Goal: Task Accomplishment & Management: Complete application form

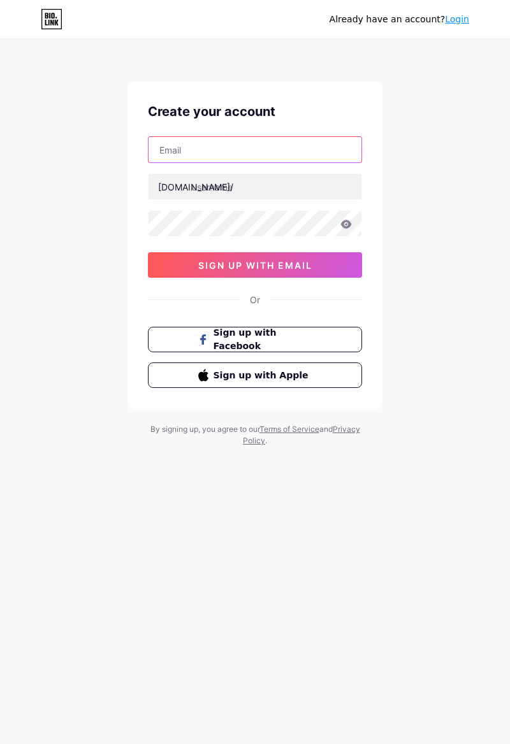
click at [318, 153] on input "text" at bounding box center [254, 149] width 213 height 25
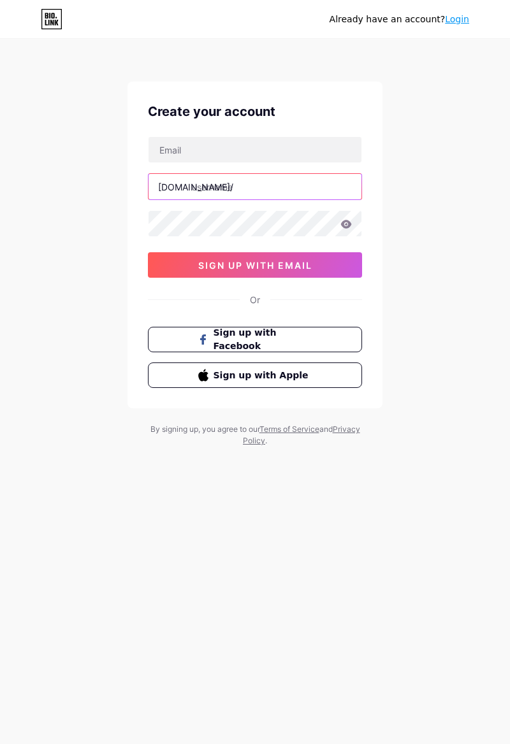
click at [312, 183] on input "text" at bounding box center [254, 186] width 213 height 25
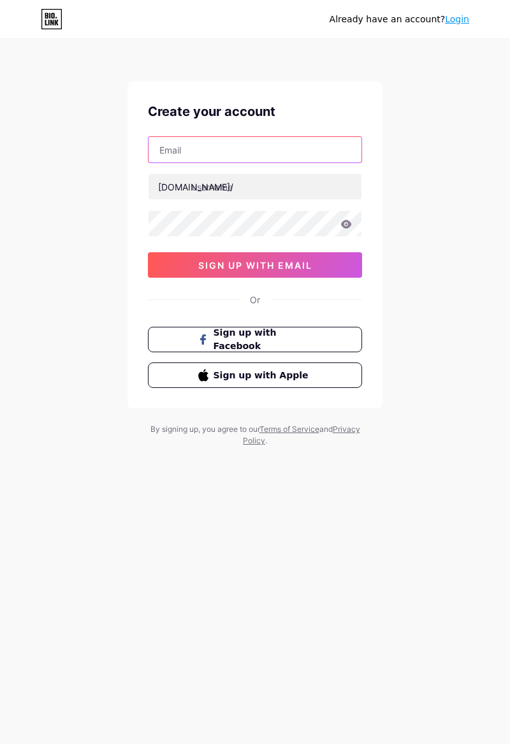
click at [316, 153] on input "text" at bounding box center [254, 149] width 213 height 25
click at [302, 153] on input "text" at bounding box center [254, 149] width 213 height 25
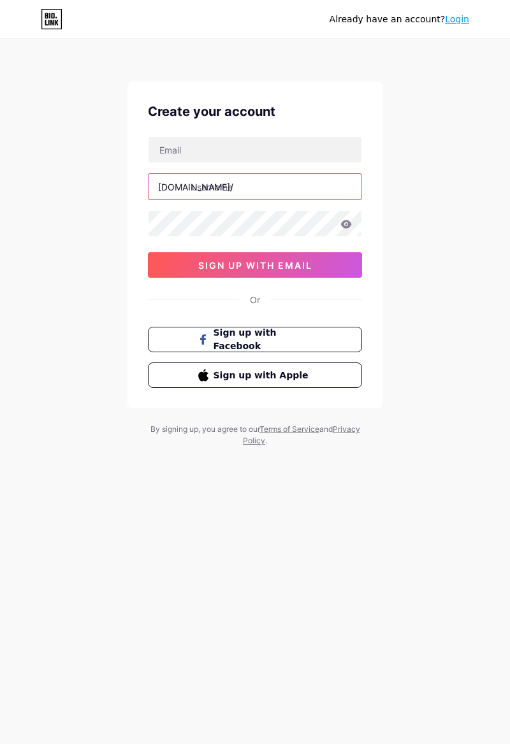
click at [321, 181] on input "text" at bounding box center [254, 186] width 213 height 25
click at [329, 263] on button "sign up with email" at bounding box center [255, 264] width 214 height 25
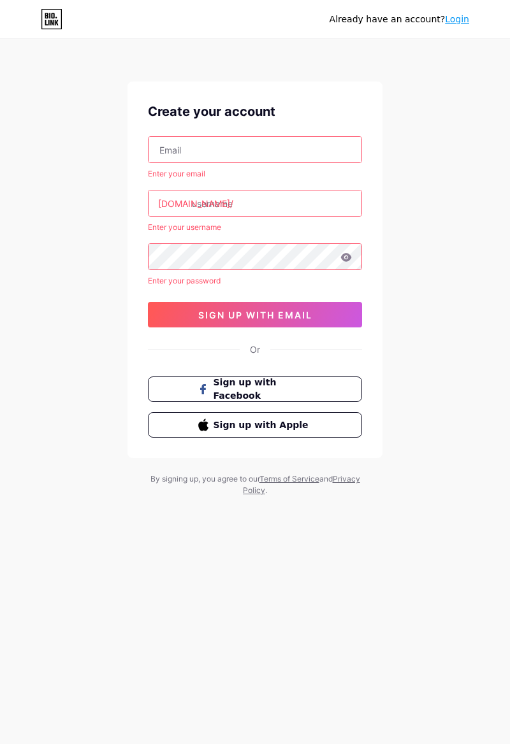
click at [318, 205] on input "text" at bounding box center [254, 202] width 213 height 25
click at [315, 199] on input "text" at bounding box center [254, 202] width 213 height 25
click at [509, 114] on div "Already have an account? Login Create your account Enter your email bio.link/ E…" at bounding box center [255, 268] width 510 height 537
click at [490, 600] on div "Already have an account? Login Create your account Enter your email bio.link/ E…" at bounding box center [255, 372] width 510 height 744
click at [329, 205] on input "text" at bounding box center [254, 202] width 213 height 25
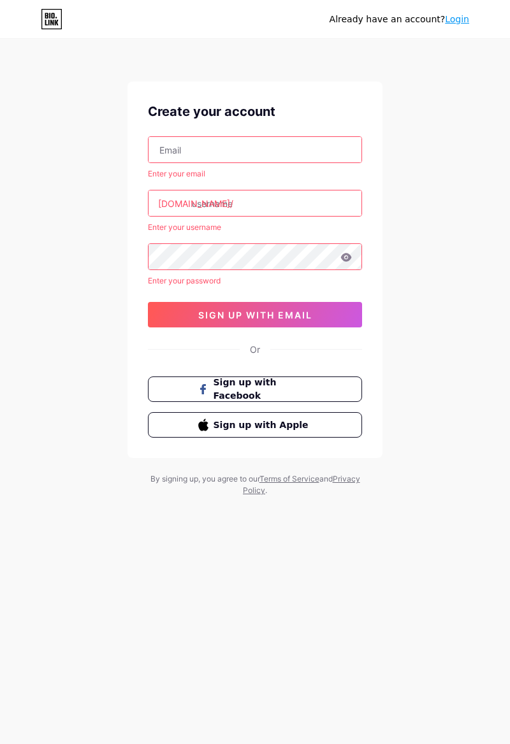
type input "i"
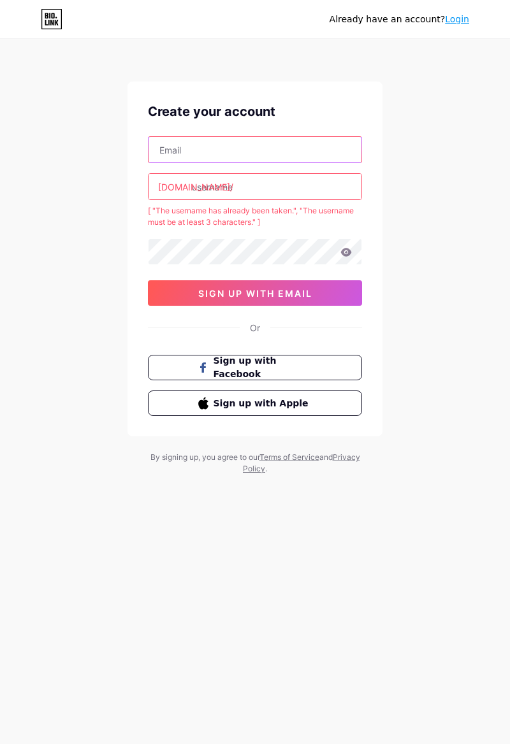
click at [329, 147] on input "text" at bounding box center [254, 149] width 213 height 25
type input "[EMAIL_ADDRESS][DOMAIN_NAME]"
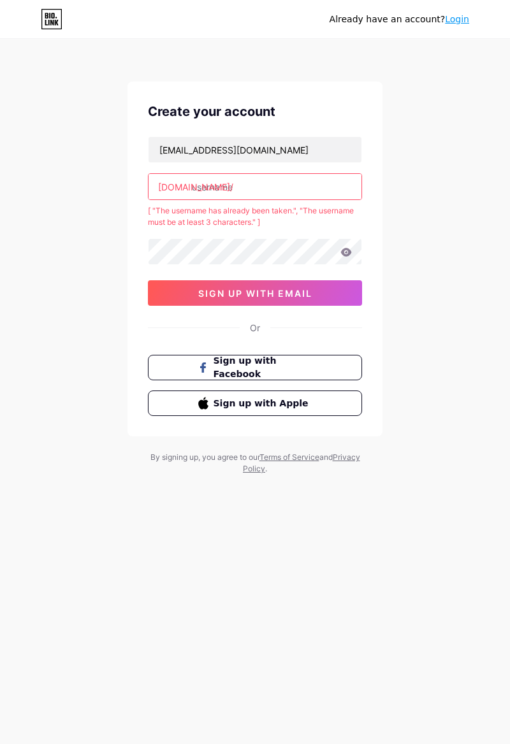
click at [307, 289] on span "sign up with email" at bounding box center [255, 293] width 114 height 11
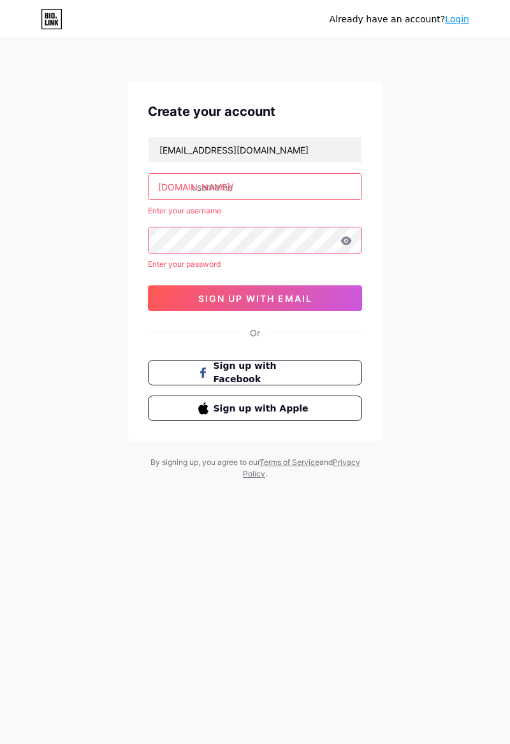
click at [334, 196] on input "text" at bounding box center [254, 186] width 213 height 25
click at [286, 295] on span "sign up with email" at bounding box center [255, 298] width 114 height 11
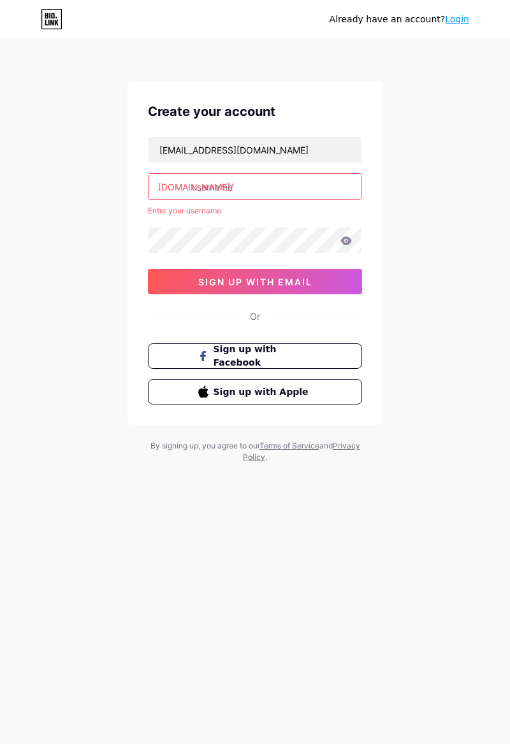
click at [335, 188] on input "text" at bounding box center [254, 186] width 213 height 25
type input "o"
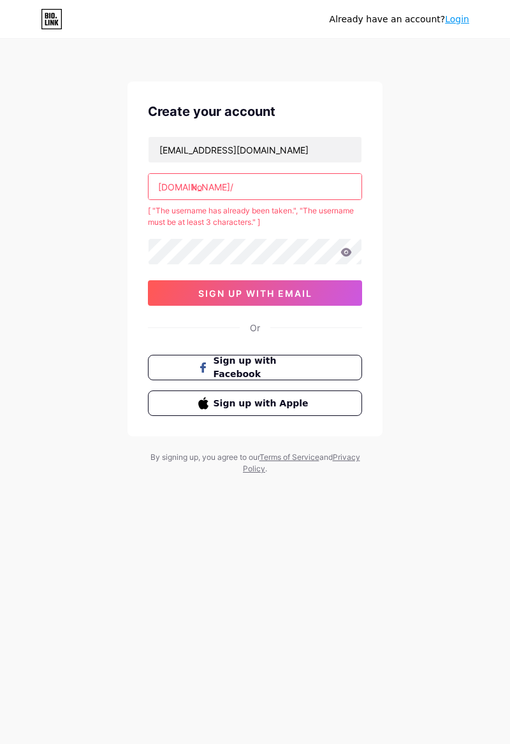
type input "k"
type input "o"
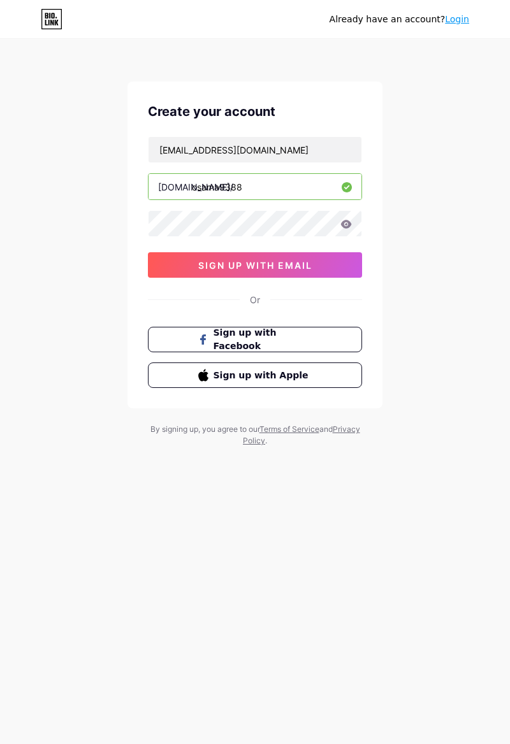
type input "osama9388"
click at [317, 257] on button "sign up with email" at bounding box center [255, 264] width 214 height 25
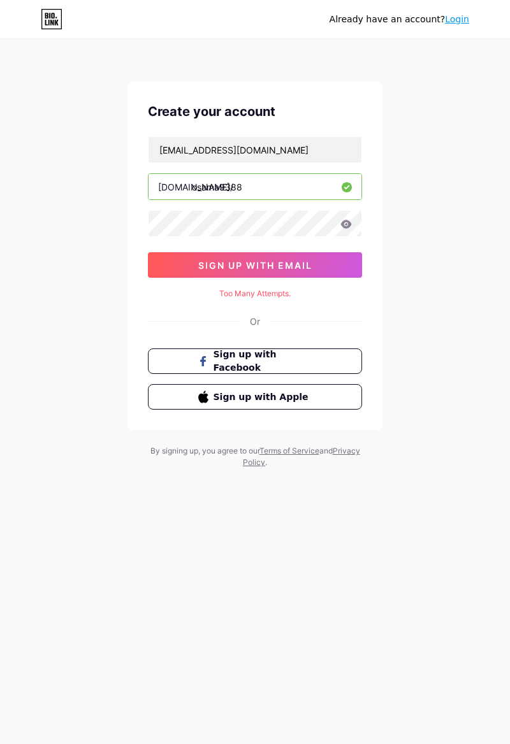
click at [310, 264] on span "sign up with email" at bounding box center [255, 265] width 114 height 11
click at [303, 270] on button "sign up with email" at bounding box center [255, 264] width 214 height 25
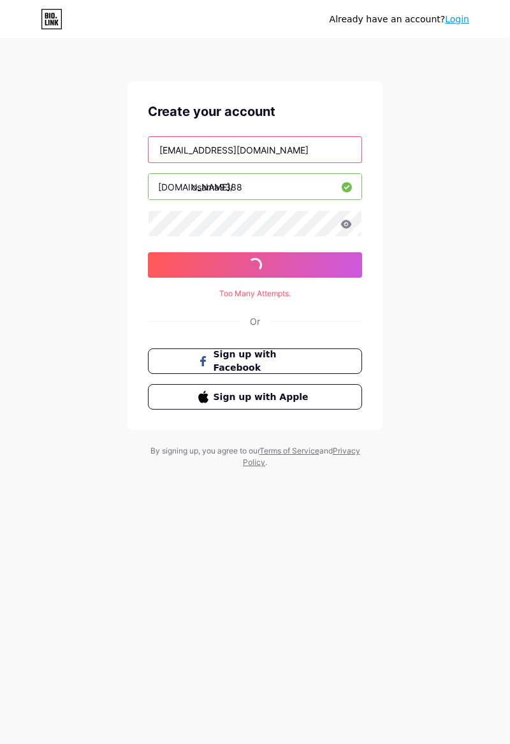
click at [335, 144] on input "[EMAIL_ADDRESS][DOMAIN_NAME]" at bounding box center [254, 149] width 213 height 25
click at [326, 159] on input "[EMAIL_ADDRESS][DOMAIN_NAME]" at bounding box center [254, 149] width 213 height 25
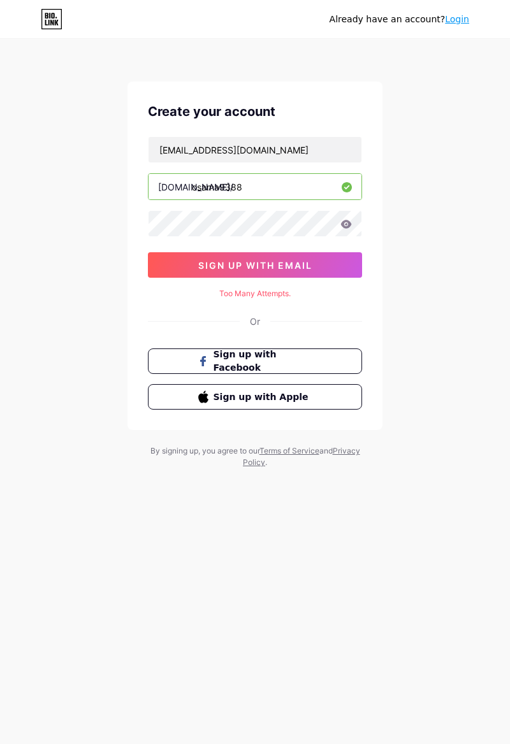
click at [322, 283] on div "Create your account hicham85236@gmail.com bio.link/ osama9388 03AFcWeA4bRiv4iTk…" at bounding box center [254, 256] width 255 height 348
click at [326, 272] on button "sign up with email" at bounding box center [255, 264] width 214 height 25
click at [327, 265] on button "sign up with email" at bounding box center [255, 264] width 214 height 25
click at [332, 260] on button "sign up with email" at bounding box center [255, 264] width 214 height 25
click at [303, 275] on button "sign up with email" at bounding box center [255, 264] width 214 height 25
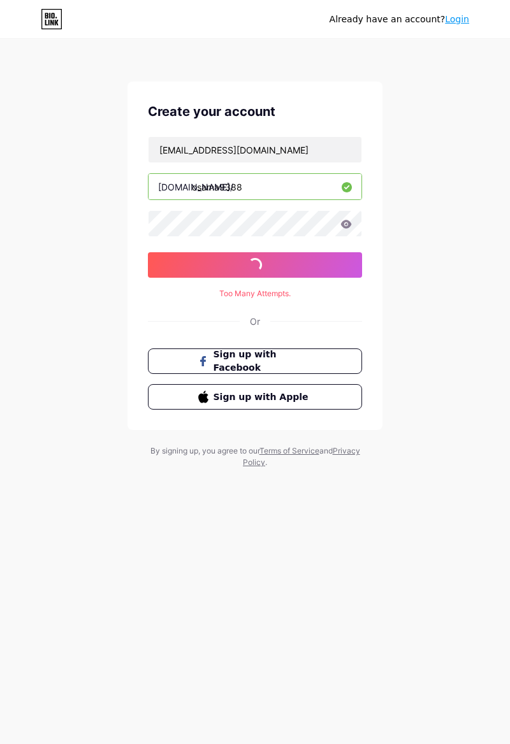
click at [307, 271] on button "sign up with email" at bounding box center [255, 264] width 214 height 25
click at [308, 268] on span "sign up with email" at bounding box center [255, 265] width 114 height 11
click at [308, 266] on span "sign up with email" at bounding box center [255, 265] width 114 height 11
click at [257, 294] on div "Too Many Attempts." at bounding box center [255, 293] width 214 height 11
click at [271, 293] on div "Too Many Attempts." at bounding box center [255, 293] width 214 height 11
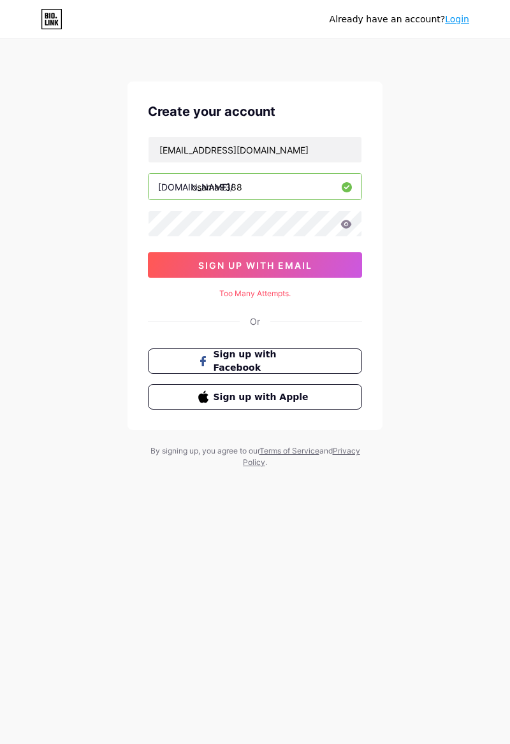
click at [294, 269] on button "sign up with email" at bounding box center [255, 264] width 214 height 25
click at [313, 327] on div "Create your account hicham85236@gmail.com bio.link/ osama9388 03AFcWeA7yb2cS2bW…" at bounding box center [254, 256] width 255 height 348
click at [315, 311] on div "Create your account hicham85236@gmail.com bio.link/ osama9388 03AFcWeA45eC_qxzf…" at bounding box center [254, 256] width 255 height 348
click at [315, 307] on div "Create your account hicham85236@gmail.com bio.link/ osama9388 03AFcWeA45eC_qxzf…" at bounding box center [254, 256] width 255 height 348
click at [315, 315] on div "Or" at bounding box center [255, 321] width 214 height 13
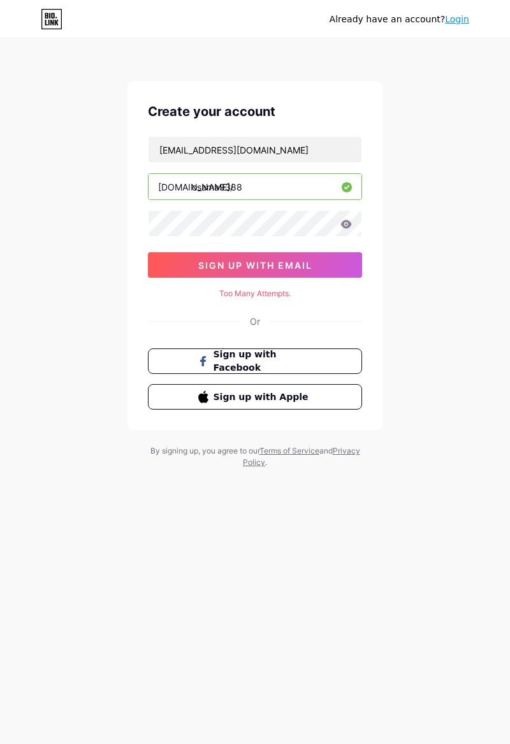
click at [187, 331] on div "Create your account hicham85236@gmail.com bio.link/ osama9388 03AFcWeA45eC_qxzf…" at bounding box center [254, 256] width 255 height 348
click at [183, 322] on div "Or" at bounding box center [255, 321] width 214 height 13
click at [178, 313] on div "Create your account hicham85236@gmail.com bio.link/ osama9388 03AFcWeA45eC_qxzf…" at bounding box center [254, 256] width 255 height 348
click at [178, 312] on div "Create your account hicham85236@gmail.com bio.link/ osama9388 03AFcWeA45eC_qxzf…" at bounding box center [254, 256] width 255 height 348
click at [179, 324] on div "Or" at bounding box center [255, 321] width 214 height 13
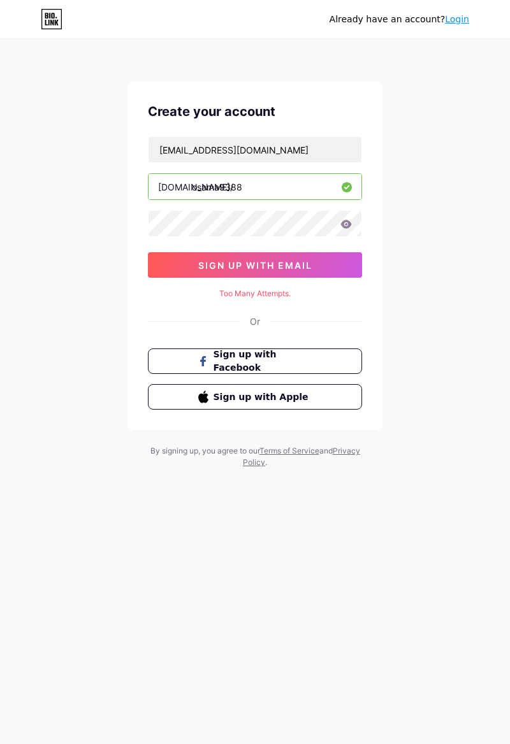
click at [316, 318] on div "Or" at bounding box center [255, 321] width 214 height 13
click at [169, 322] on div "Or" at bounding box center [255, 321] width 214 height 13
click at [297, 353] on span "Sign up with Facebook" at bounding box center [262, 361] width 99 height 27
click at [175, 329] on div "Create your account hicham85236@gmail.com bio.link/ osama9388 03AFcWeA45eC_qxzf…" at bounding box center [254, 256] width 255 height 348
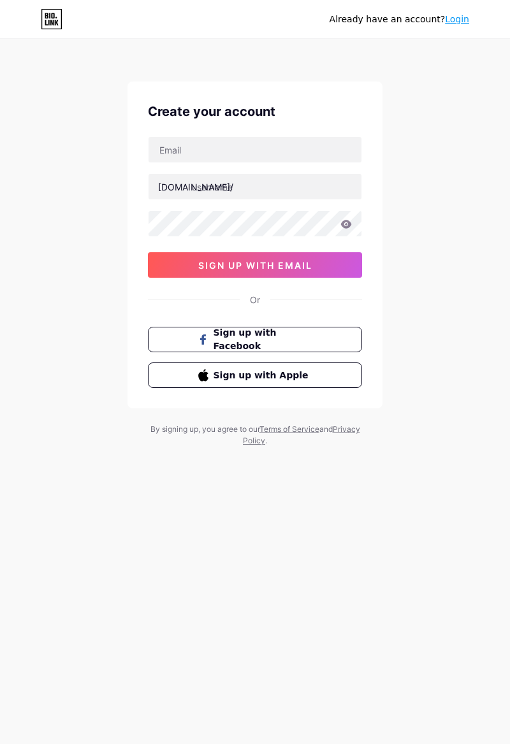
click at [304, 265] on span "sign up with email" at bounding box center [255, 265] width 114 height 11
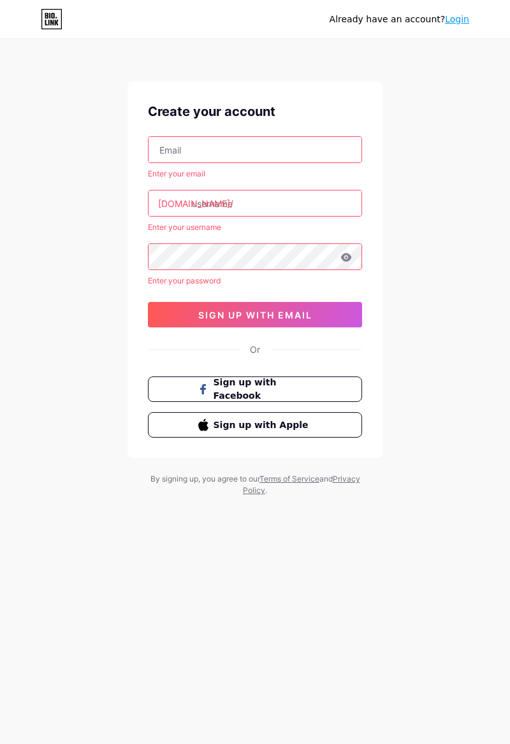
click at [306, 154] on input "text" at bounding box center [254, 149] width 213 height 25
click at [336, 148] on input "s.habbab.yasmin@ic.grossitreviglio.edu.it" at bounding box center [254, 149] width 213 height 25
type input "s.habbab.yasmin@ic.grossitrevig"
click at [319, 475] on link "Terms of Service" at bounding box center [289, 479] width 60 height 10
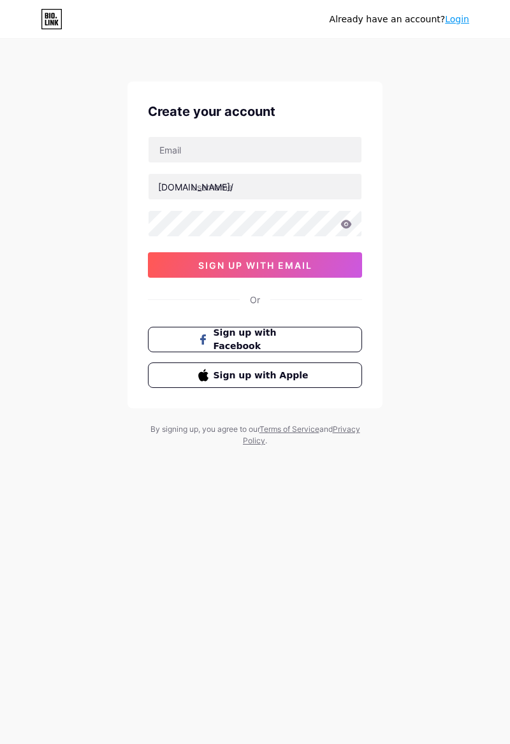
click at [303, 269] on button "sign up with email" at bounding box center [255, 264] width 214 height 25
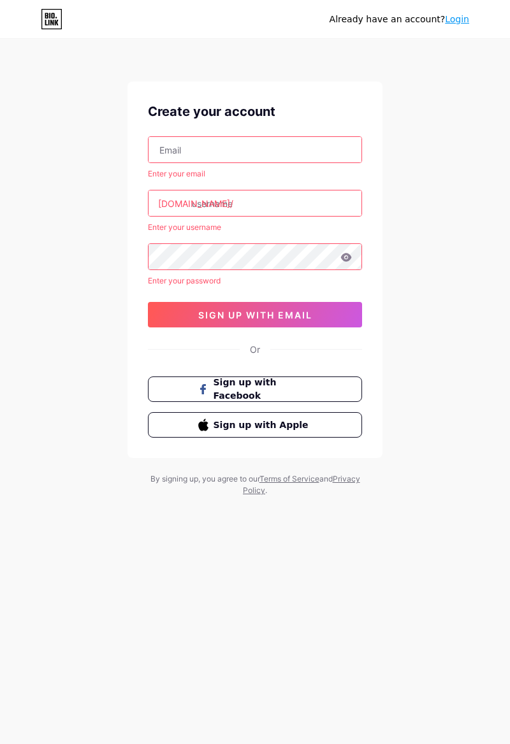
click at [312, 200] on input "text" at bounding box center [254, 202] width 213 height 25
type input "o"
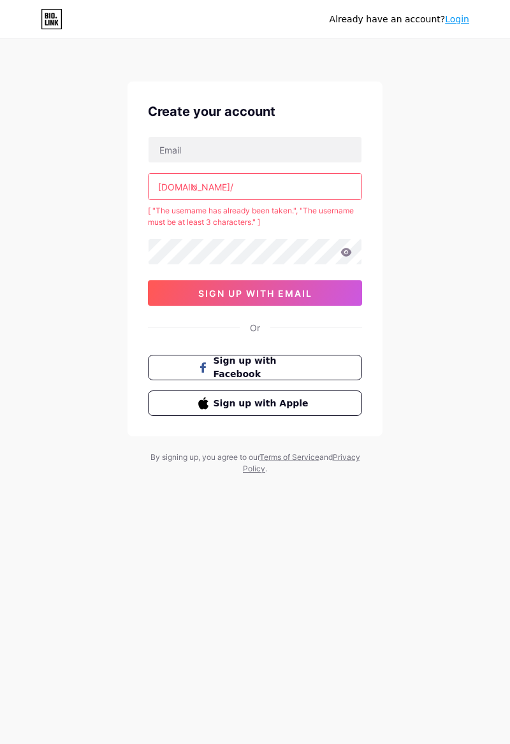
click at [283, 182] on input "o" at bounding box center [254, 186] width 213 height 25
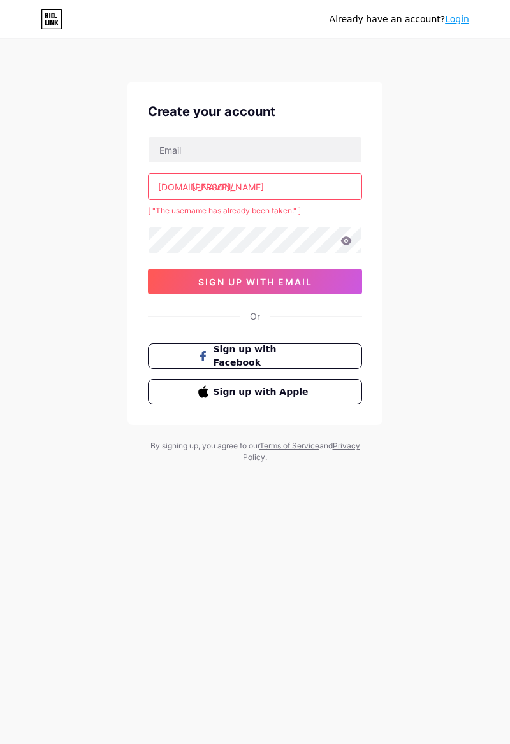
click at [334, 181] on input "[PERSON_NAME]" at bounding box center [254, 186] width 213 height 25
click at [352, 191] on input "[PERSON_NAME]" at bounding box center [254, 186] width 213 height 25
type input "[PERSON_NAME]"
click at [317, 279] on button "sign up with email" at bounding box center [255, 281] width 214 height 25
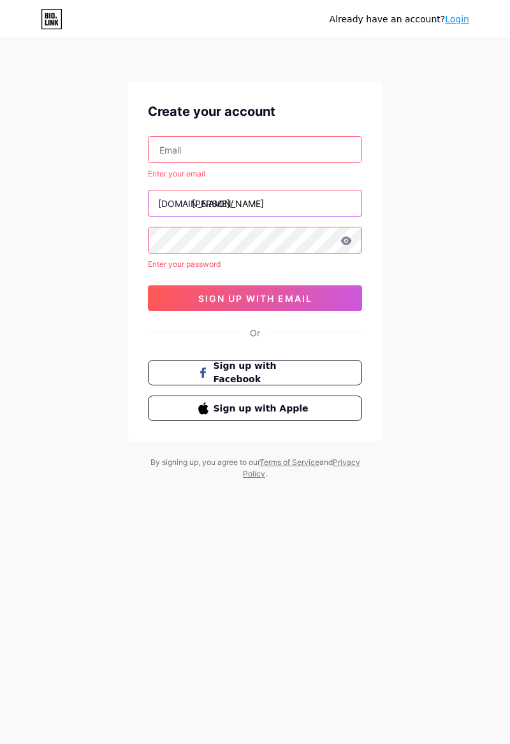
click at [278, 200] on input "[PERSON_NAME]" at bounding box center [254, 202] width 213 height 25
click at [324, 206] on input "[PERSON_NAME]" at bounding box center [254, 202] width 213 height 25
type input "o"
type input "jjjjcjxj"
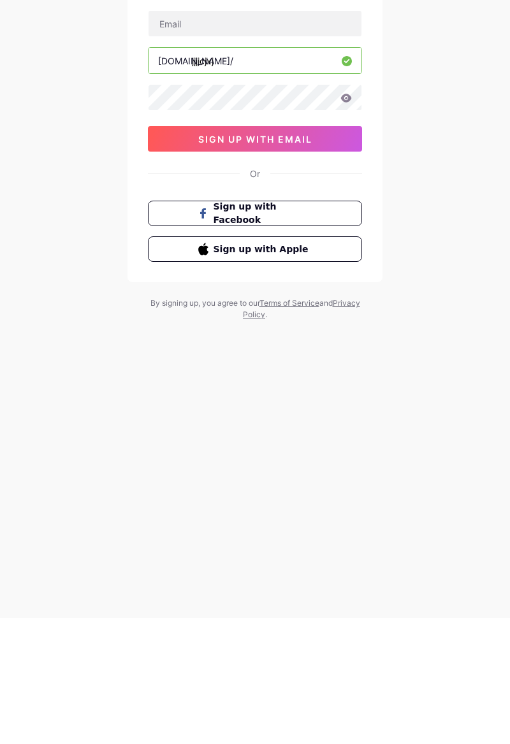
click at [289, 276] on button "sign up with email" at bounding box center [255, 264] width 214 height 25
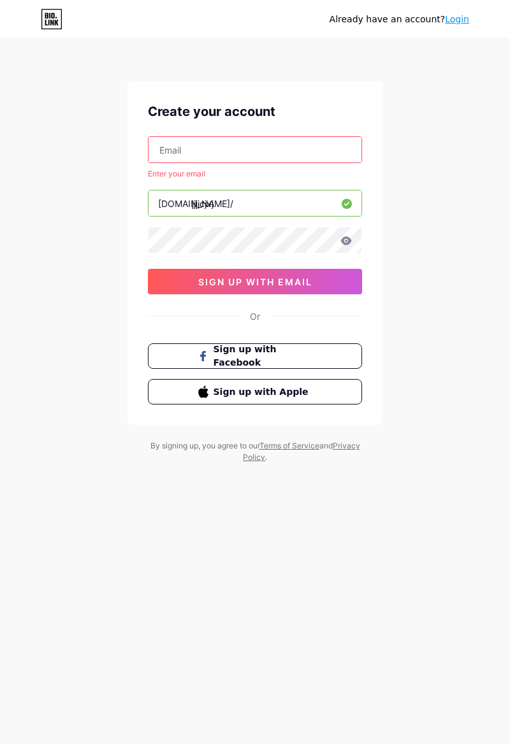
click at [292, 148] on input "text" at bounding box center [254, 149] width 213 height 25
click at [322, 280] on button "sign up with email" at bounding box center [255, 281] width 214 height 25
click at [325, 276] on button "sign up with email" at bounding box center [255, 281] width 214 height 25
click at [325, 278] on button "sign up with email" at bounding box center [255, 281] width 214 height 25
click at [316, 282] on button "sign up with email" at bounding box center [255, 281] width 214 height 25
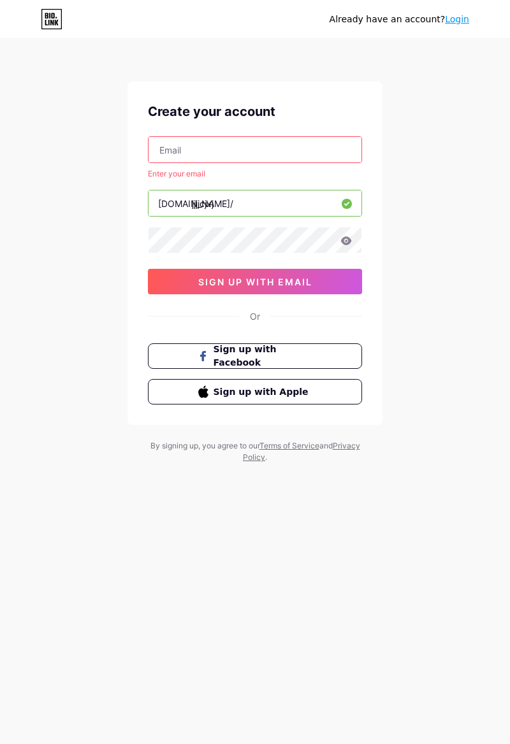
click at [316, 276] on button "sign up with email" at bounding box center [255, 281] width 214 height 25
click at [309, 278] on span "sign up with email" at bounding box center [255, 281] width 114 height 11
click at [316, 273] on button "sign up with email" at bounding box center [255, 281] width 214 height 25
click at [300, 145] on input "text" at bounding box center [254, 149] width 213 height 25
type input "H"
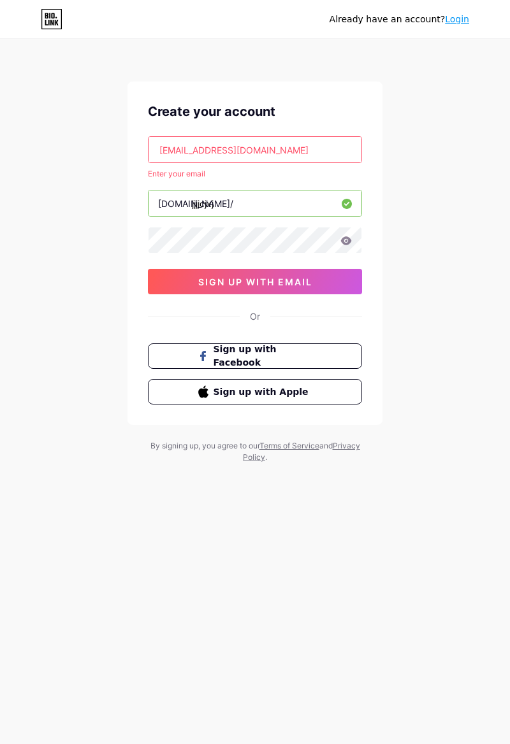
type input "[EMAIL_ADDRESS][DOMAIN_NAME]"
click at [432, 307] on div "Already have an account? Login Create your account [EMAIL_ADDRESS][DOMAIN_NAME]…" at bounding box center [255, 252] width 510 height 504
click at [423, 302] on div "Already have an account? Login Create your account [EMAIL_ADDRESS][DOMAIN_NAME]…" at bounding box center [255, 252] width 510 height 504
click at [415, 310] on div "Already have an account? Login Create your account [EMAIL_ADDRESS][DOMAIN_NAME]…" at bounding box center [255, 252] width 510 height 504
click at [327, 161] on input "[EMAIL_ADDRESS][DOMAIN_NAME]" at bounding box center [254, 149] width 213 height 25
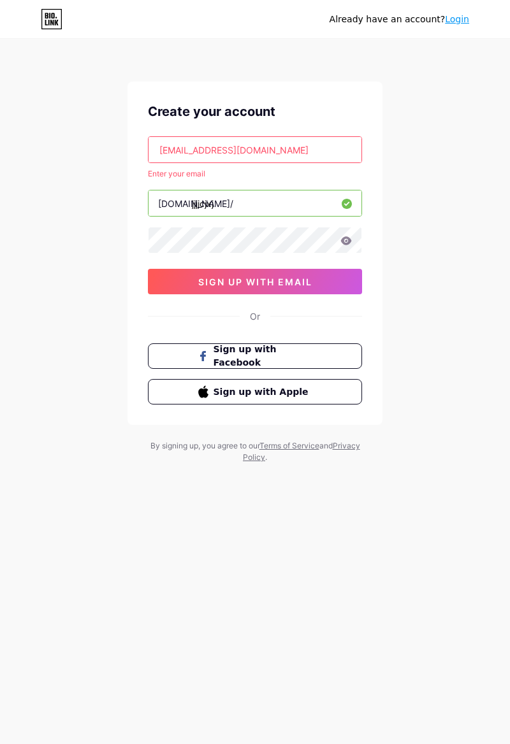
click at [449, 18] on link "Login" at bounding box center [457, 19] width 24 height 10
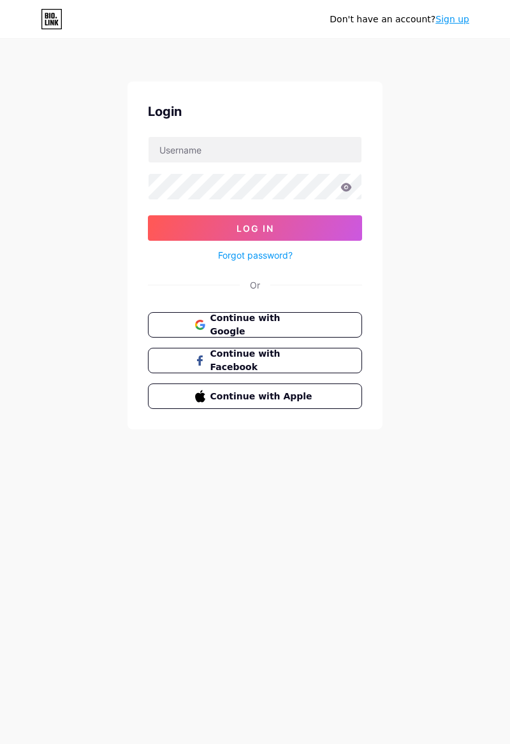
click at [444, 20] on link "Sign up" at bounding box center [452, 19] width 34 height 10
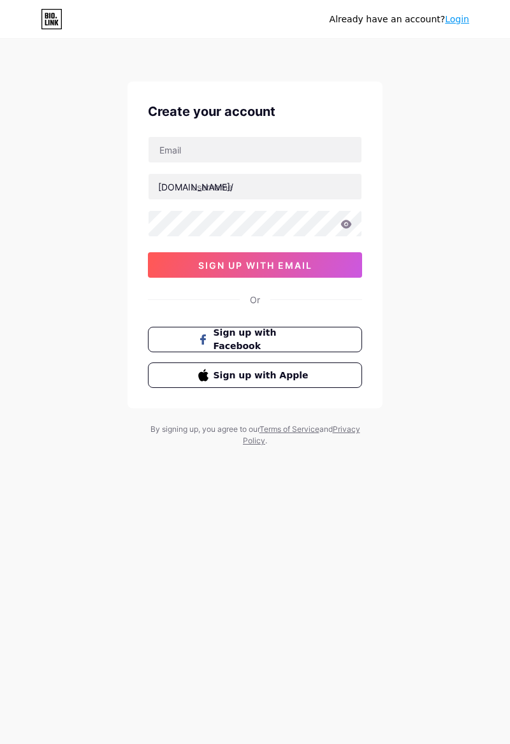
scroll to position [20, 0]
